Goal: Task Accomplishment & Management: Complete application form

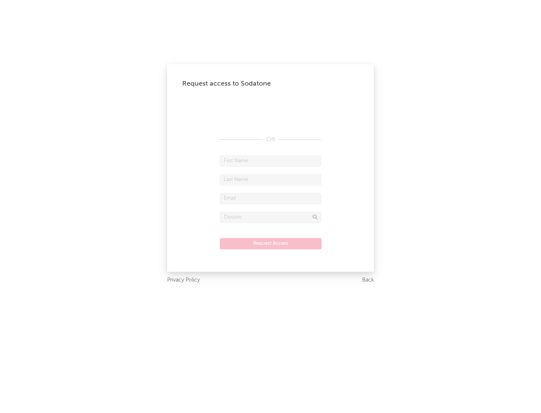
click at [270, 161] on input "text" at bounding box center [270, 160] width 101 height 11
type input "[PERSON_NAME]"
click at [270, 179] on input "text" at bounding box center [270, 179] width 101 height 11
type input "[PERSON_NAME]"
click at [270, 198] on input "text" at bounding box center [270, 198] width 101 height 11
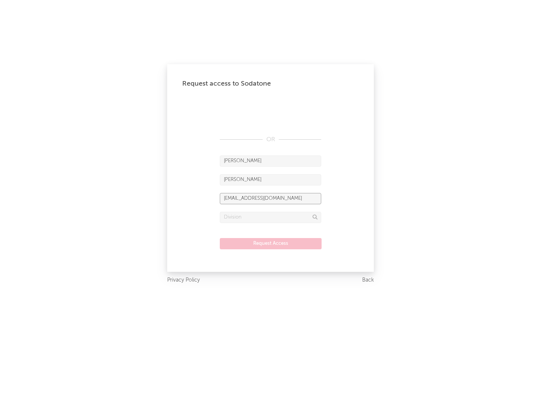
type input "[EMAIL_ADDRESS][DOMAIN_NAME]"
click at [270, 217] on input "text" at bounding box center [270, 217] width 101 height 11
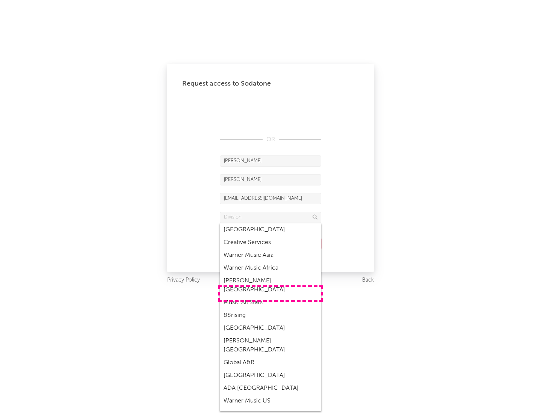
click at [270, 296] on div "Music All Stars" at bounding box center [270, 302] width 101 height 13
type input "Music All Stars"
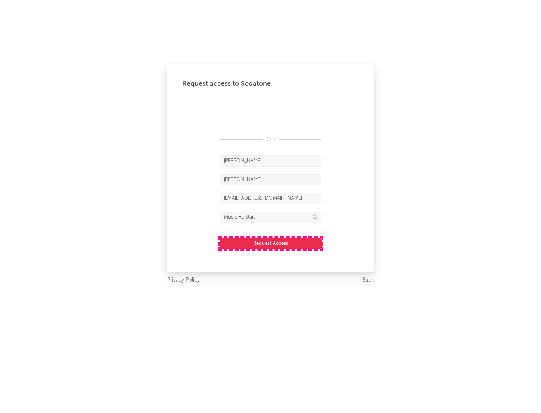
click at [270, 243] on button "Request Access" at bounding box center [271, 243] width 102 height 11
